Goal: Task Accomplishment & Management: Manage account settings

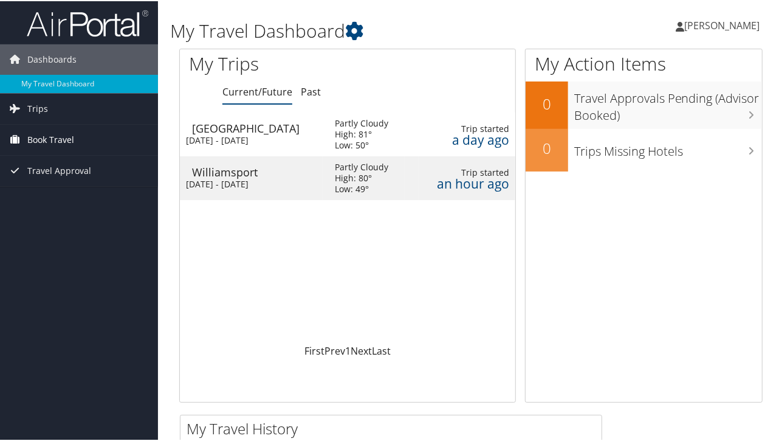
click at [57, 131] on span "Book Travel" at bounding box center [50, 138] width 47 height 30
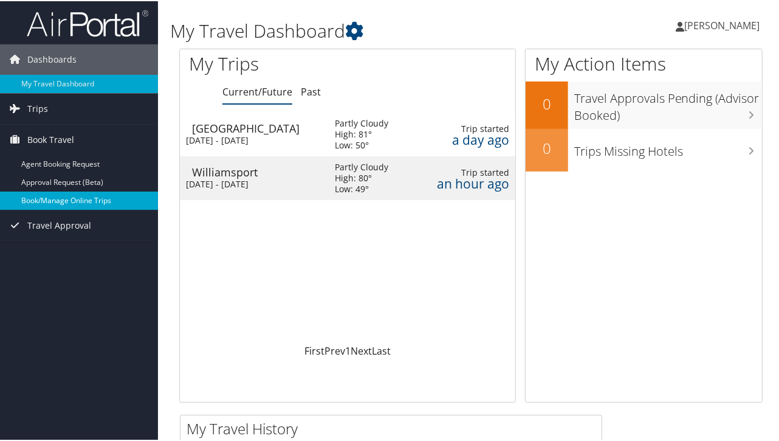
click at [75, 199] on link "Book/Manage Online Trips" at bounding box center [79, 199] width 158 height 18
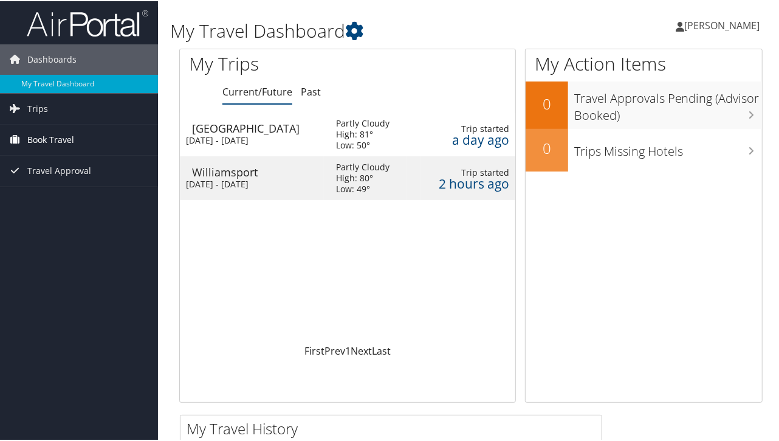
click at [59, 137] on span "Book Travel" at bounding box center [50, 138] width 47 height 30
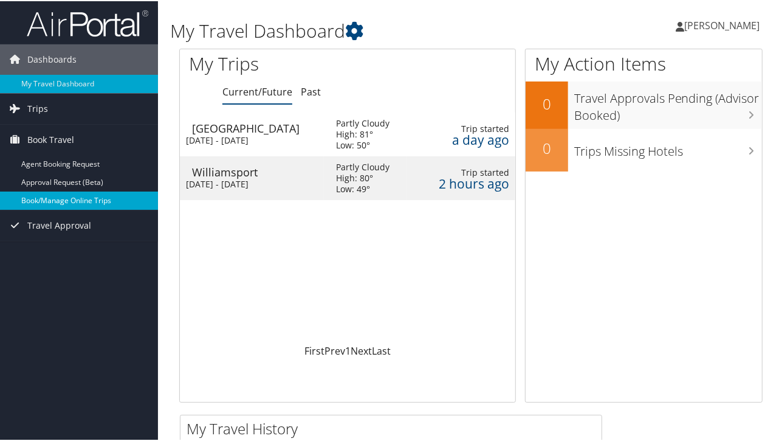
click at [78, 198] on link "Book/Manage Online Trips" at bounding box center [79, 199] width 158 height 18
click at [86, 199] on link "Book/Manage Online Trips" at bounding box center [79, 199] width 158 height 18
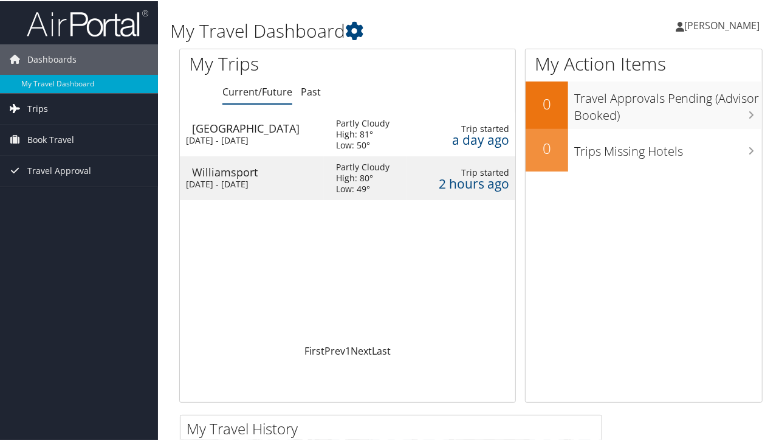
click at [95, 104] on link "Trips" at bounding box center [79, 107] width 158 height 30
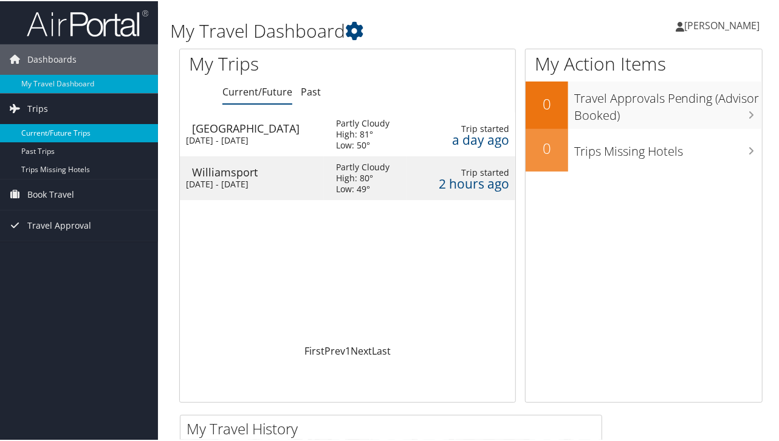
click at [80, 133] on link "Current/Future Trips" at bounding box center [79, 132] width 158 height 18
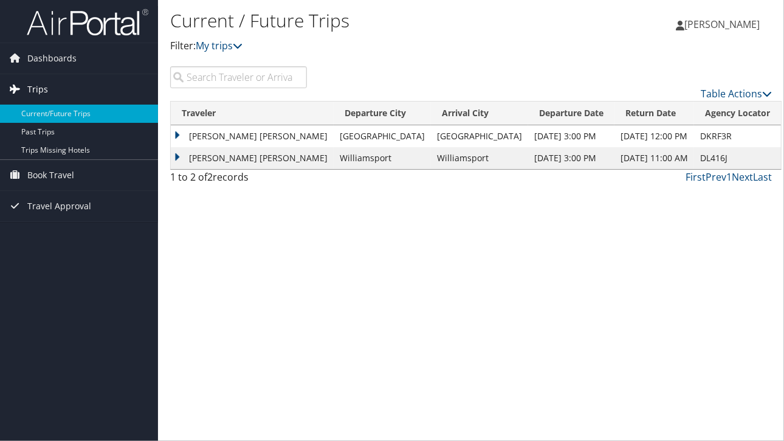
click at [52, 84] on link "Trips" at bounding box center [79, 89] width 158 height 30
